Goal: Ask a question

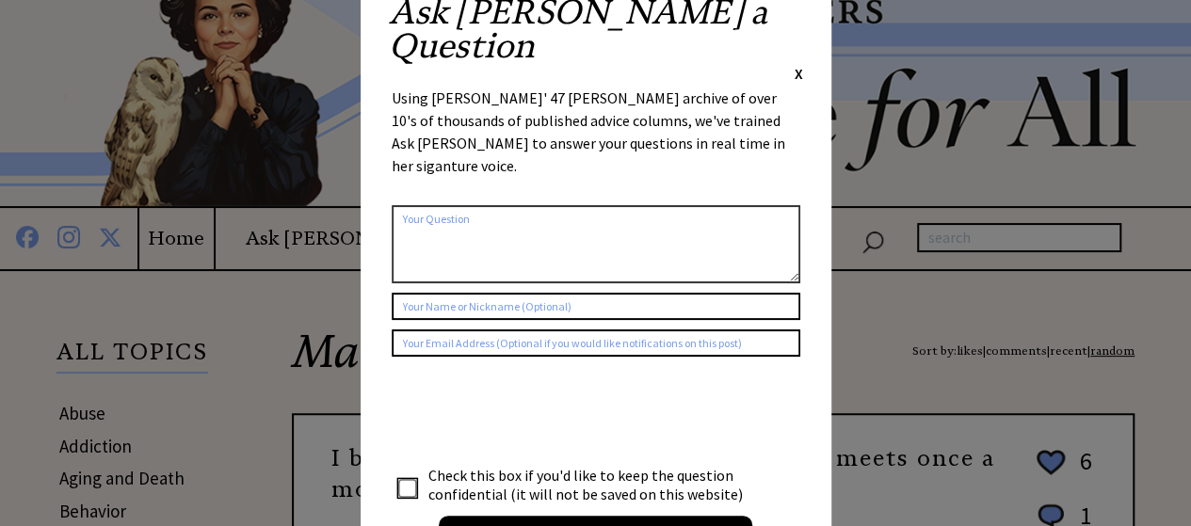
scroll to position [94, 0]
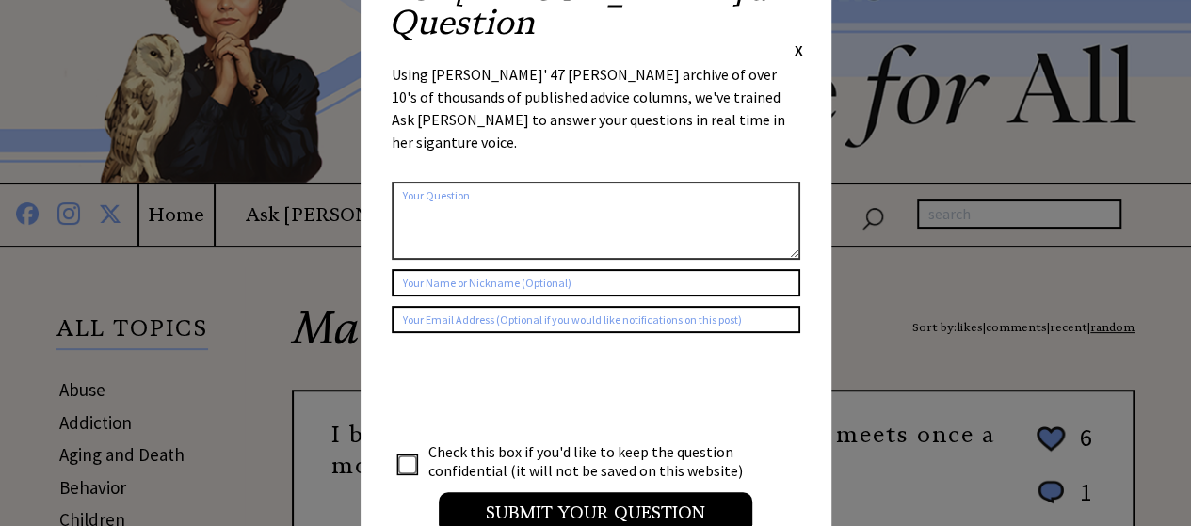
click at [420, 182] on textarea at bounding box center [596, 221] width 409 height 78
type textarea "How to handle difficult conversations regarding people's negative beliefs you k…"
click at [437, 269] on input "text" at bounding box center [596, 282] width 409 height 27
type input "[PERSON_NAME]"
click at [418, 306] on input "text" at bounding box center [596, 319] width 409 height 27
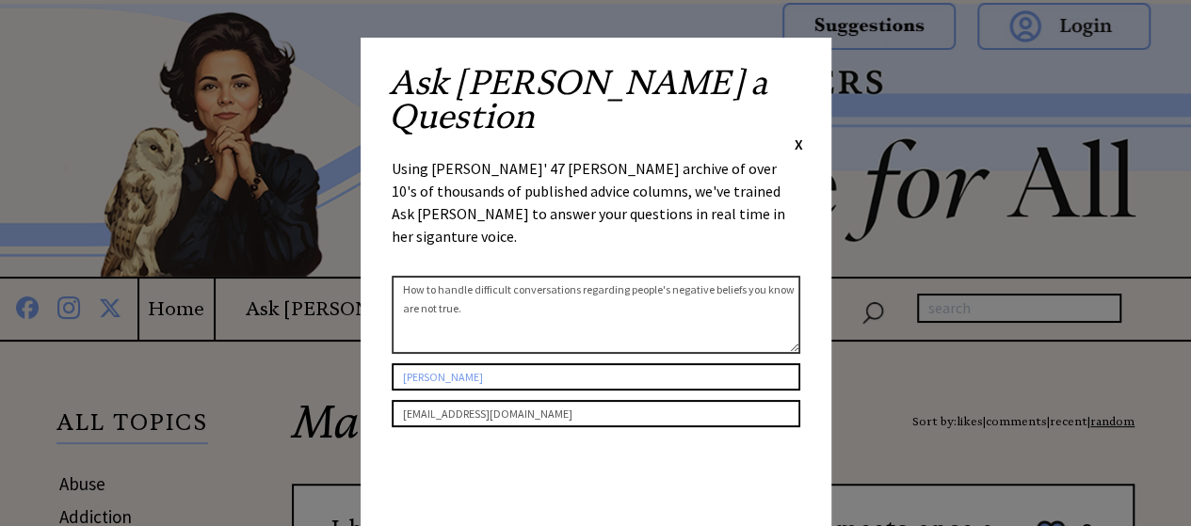
scroll to position [47, 0]
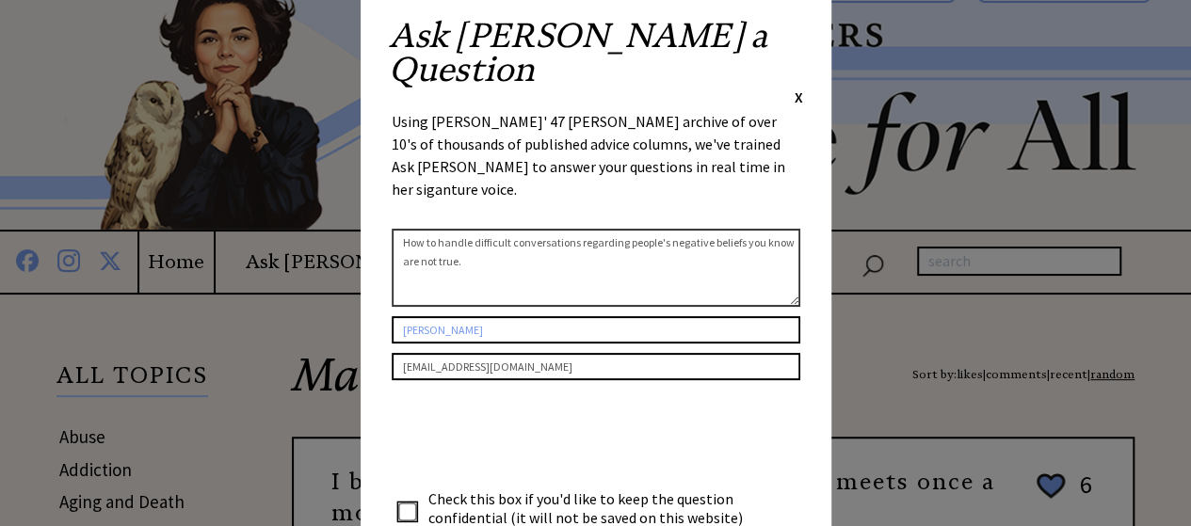
type input "[EMAIL_ADDRESS][DOMAIN_NAME]"
drag, startPoint x: 506, startPoint y: 188, endPoint x: 401, endPoint y: 160, distance: 108.3
click at [401, 229] on textarea "How to handle difficult conversations regarding people's negative beliefs you k…" at bounding box center [596, 268] width 409 height 78
click at [522, 229] on textarea "How to handle difficult conversations regarding people's negative beliefs you k…" at bounding box center [596, 268] width 409 height 78
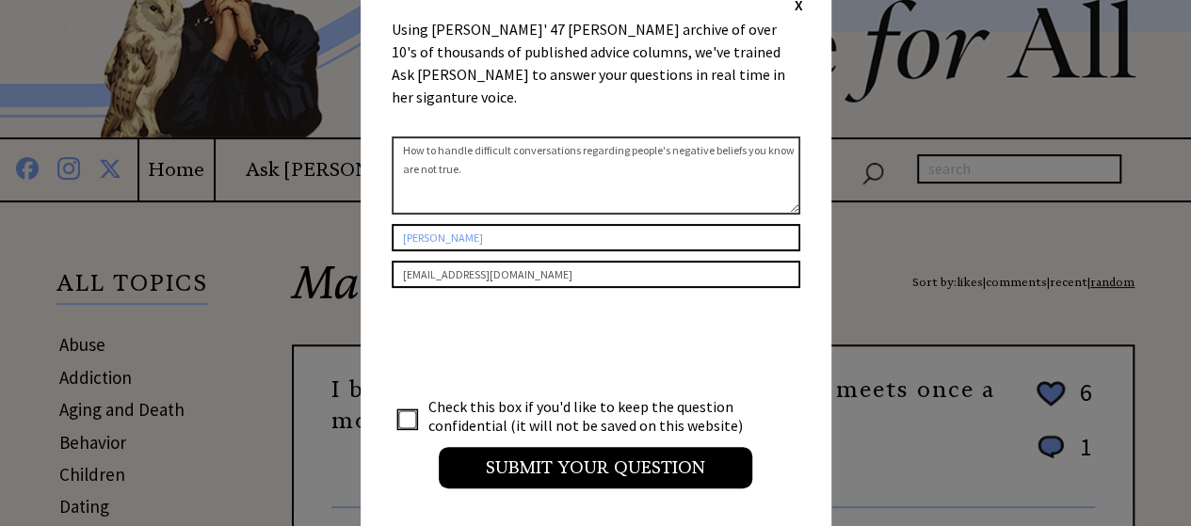
scroll to position [141, 0]
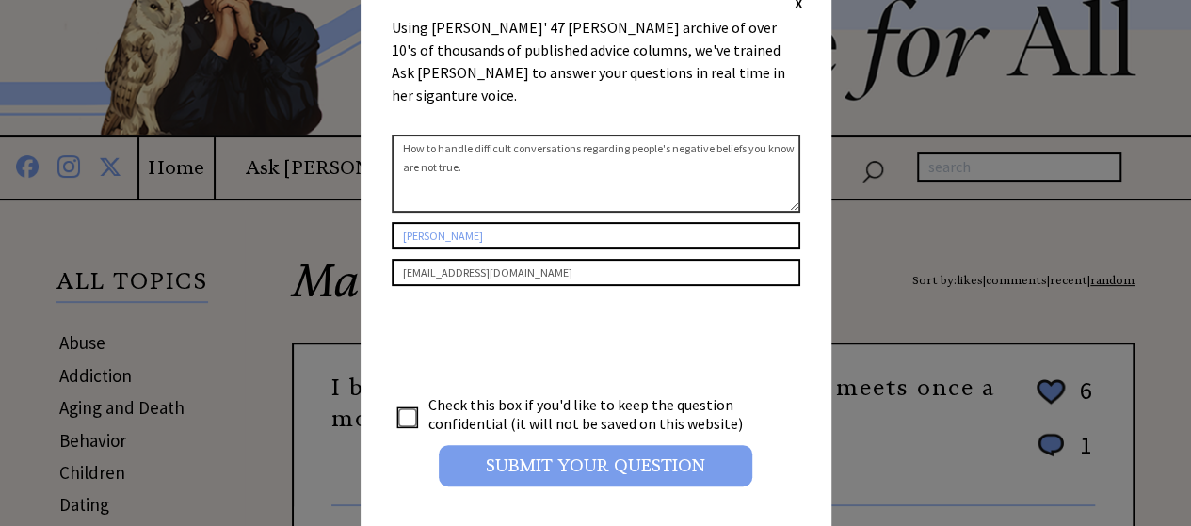
click at [553, 445] on input "Submit your Question" at bounding box center [596, 465] width 314 height 41
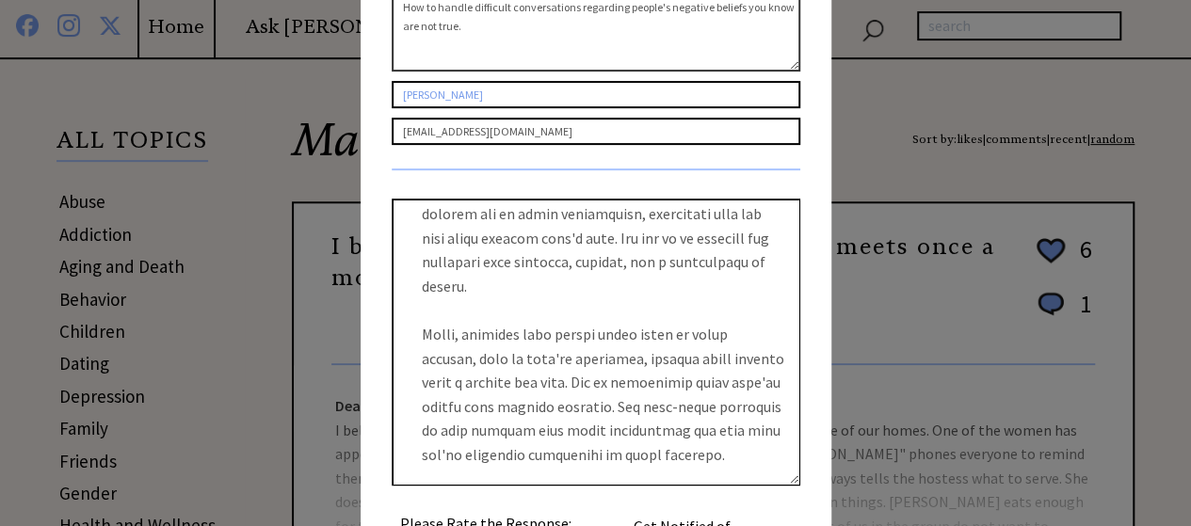
scroll to position [0, 0]
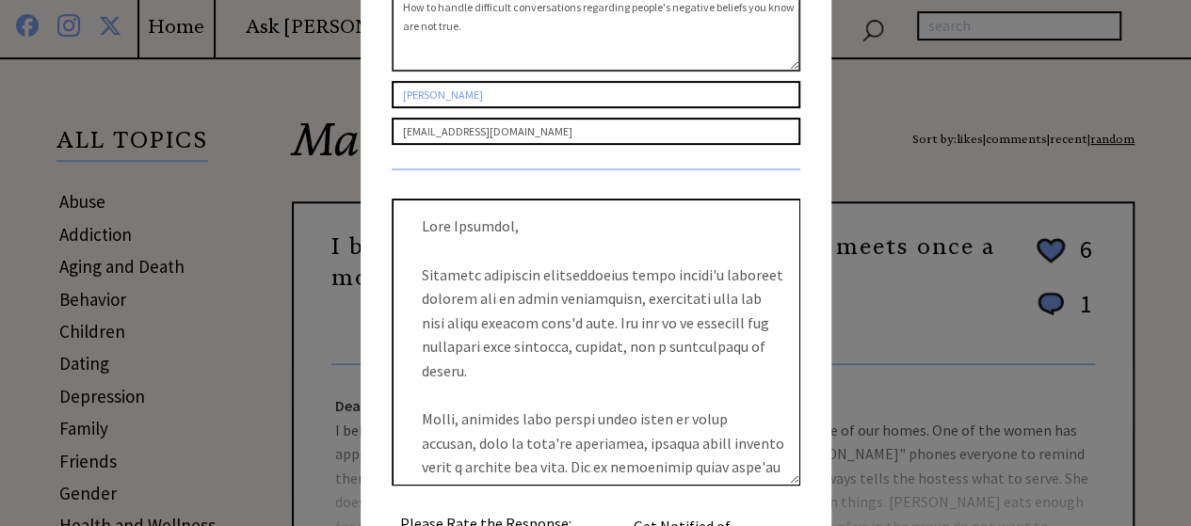
drag, startPoint x: 594, startPoint y: 375, endPoint x: 366, endPoint y: 80, distance: 372.6
click at [366, 80] on div "Ask [PERSON_NAME] a Question X Using [PERSON_NAME]' 47 [PERSON_NAME] archive of…" at bounding box center [596, 236] width 471 height 962
